Goal: Task Accomplishment & Management: Complete application form

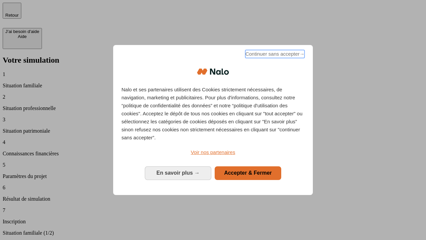
click at [274, 55] on span "Continuer sans accepter →" at bounding box center [274, 54] width 59 height 8
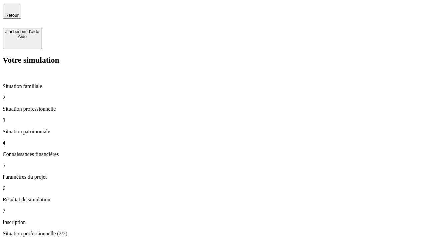
type input "30 000"
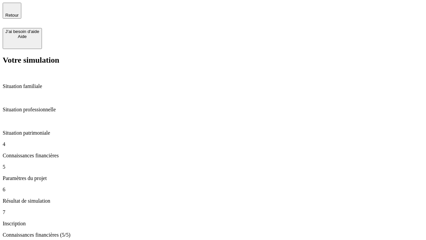
type input "25"
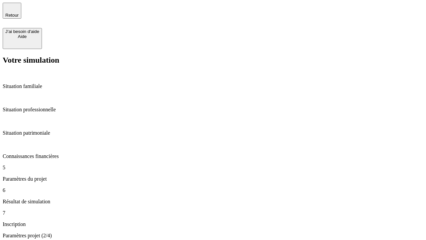
type input "64"
type input "1 000"
type input "640"
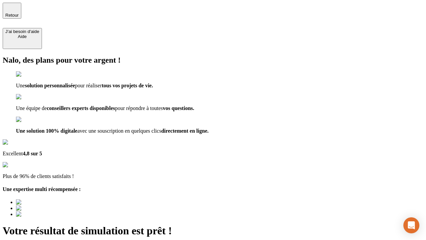
type input "[EMAIL_ADDRESS][PERSON_NAME][DOMAIN_NAME]"
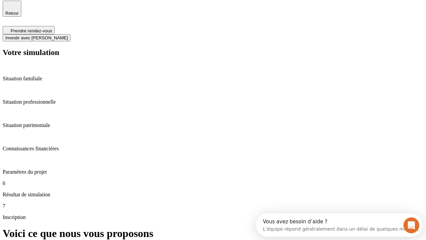
click at [68, 35] on span "Investir avec [PERSON_NAME]" at bounding box center [36, 37] width 63 height 5
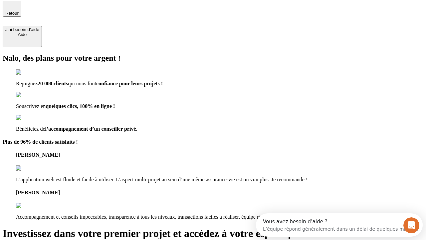
scroll to position [1, 0]
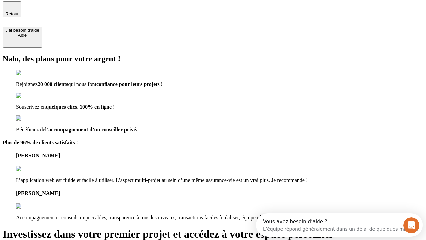
type input "[PERSON_NAME][EMAIL_ADDRESS][DOMAIN_NAME]"
